Goal: Check status

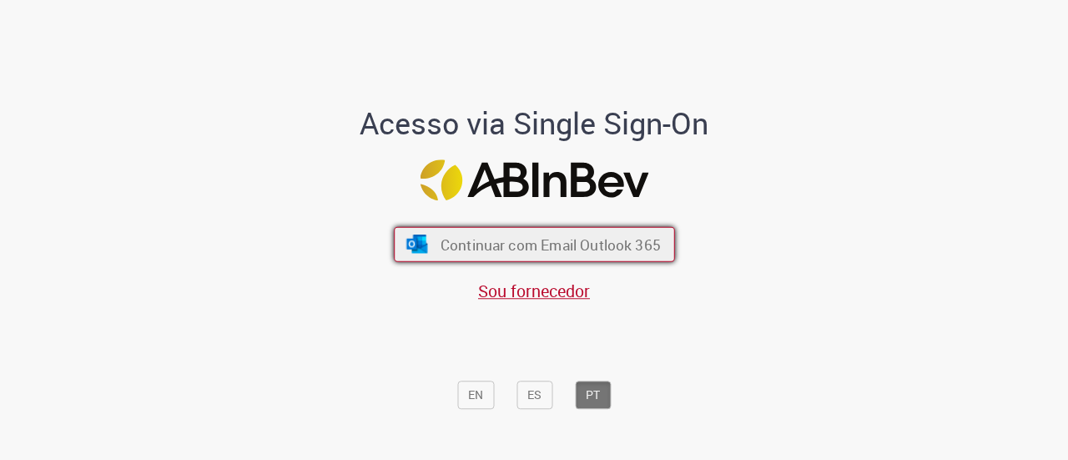
click at [569, 254] on span "Continuar com Email Outlook 365" at bounding box center [550, 243] width 220 height 19
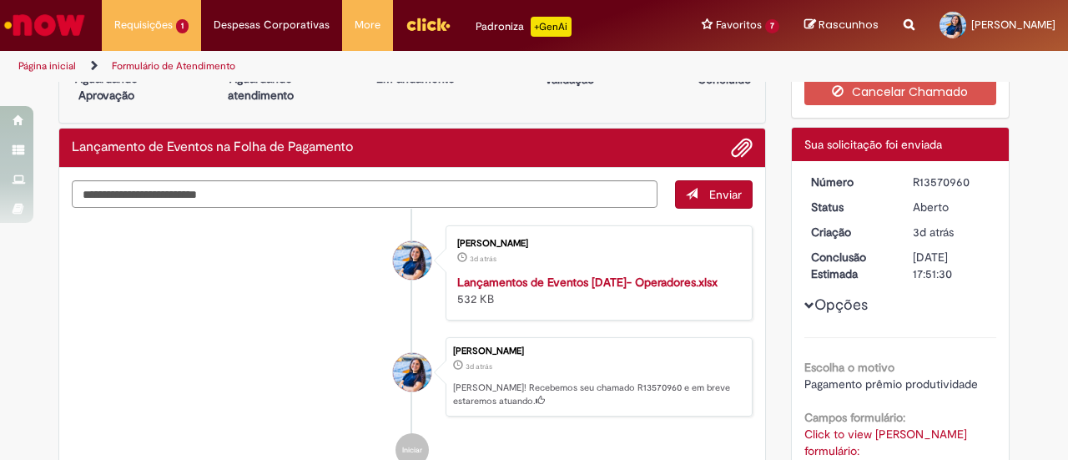
scroll to position [50, 0]
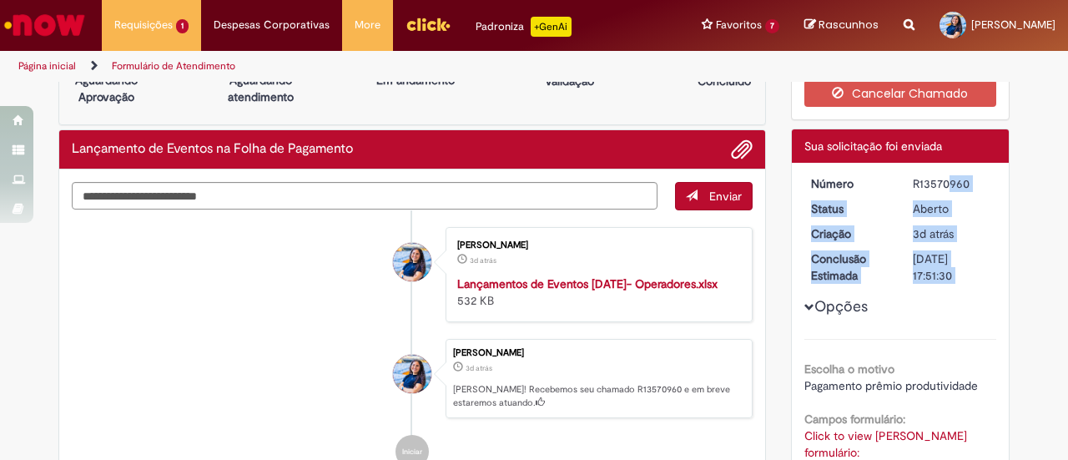
drag, startPoint x: 905, startPoint y: 181, endPoint x: 974, endPoint y: 173, distance: 68.9
click at [974, 173] on div "Número R13570960 Status Aberto Criação 3d atrás 3 dias atrás Conclusão Estimada…" at bounding box center [901, 424] width 218 height 523
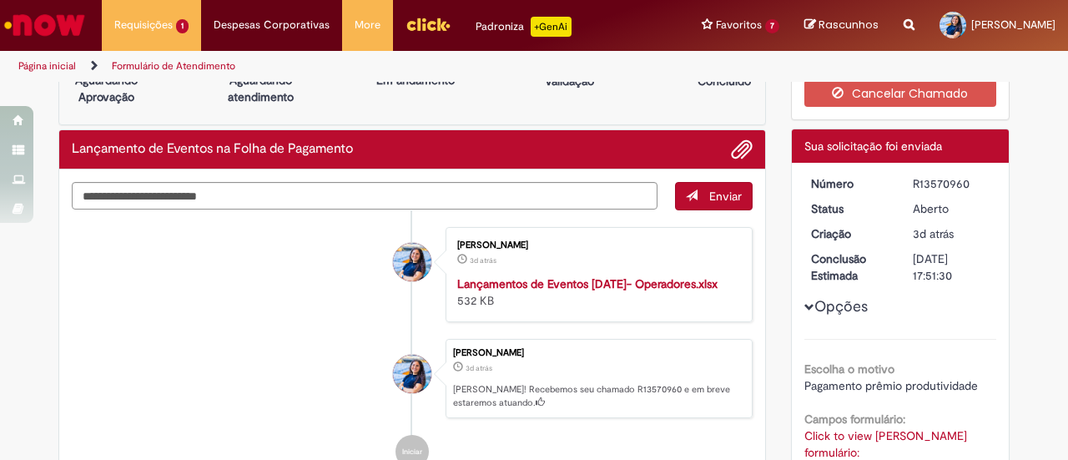
drag, startPoint x: 968, startPoint y: 184, endPoint x: 905, endPoint y: 184, distance: 62.6
click at [905, 184] on dd "R13570960" at bounding box center [951, 183] width 103 height 17
copy div "R13570960"
